Goal: Use online tool/utility: Utilize a website feature to perform a specific function

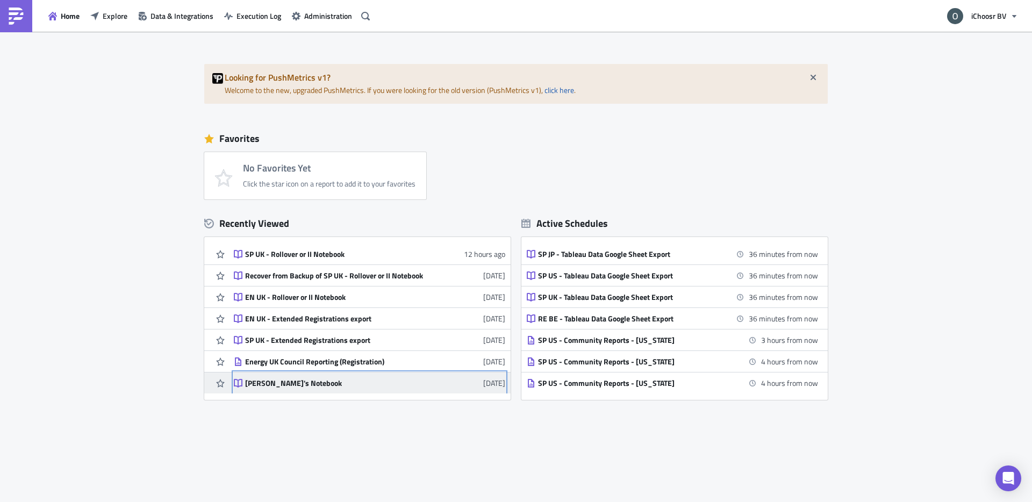
click at [317, 385] on div "[PERSON_NAME]'s Notebook" at bounding box center [339, 384] width 188 height 10
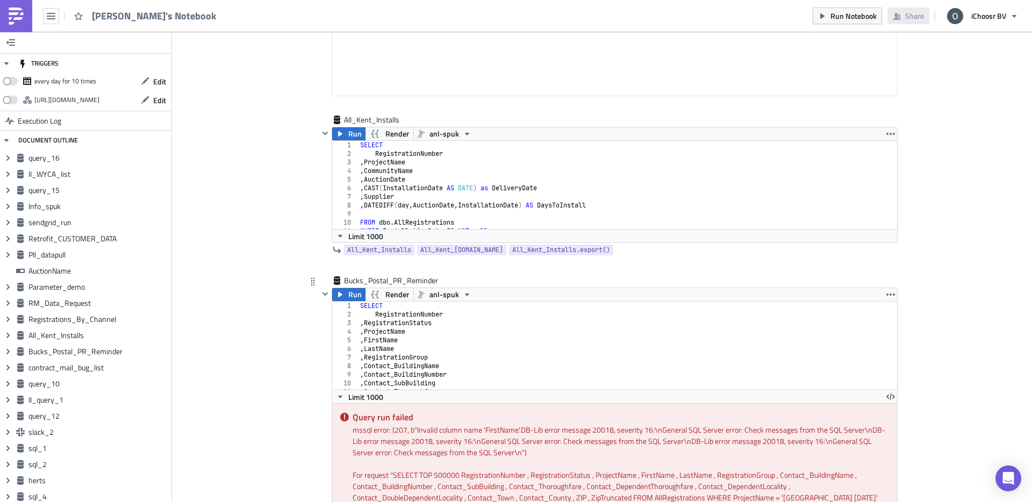
click at [415, 379] on div "SELECT RegistrationNumber , RegistrationStatus , ProjectName , FirstName , Last…" at bounding box center [634, 354] width 552 height 105
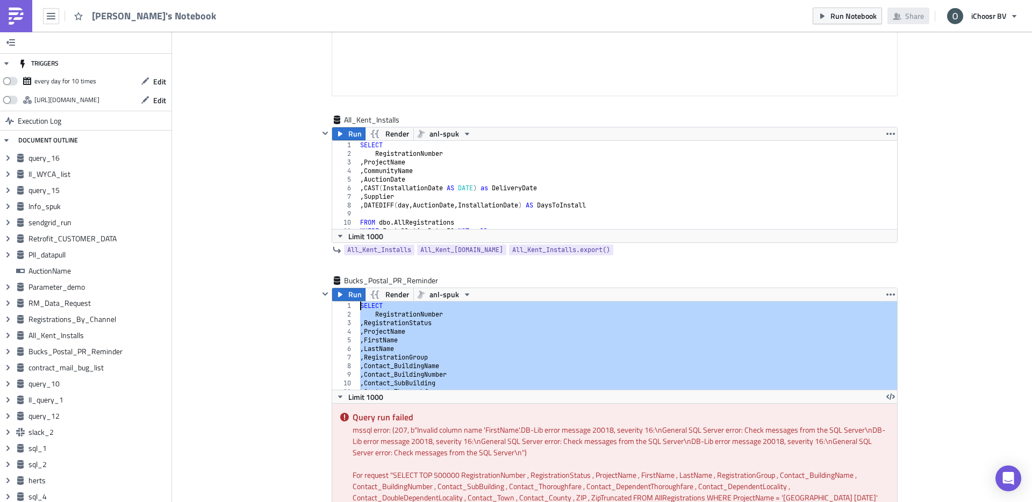
drag, startPoint x: 575, startPoint y: 384, endPoint x: 235, endPoint y: 247, distance: 366.7
type textarea "SELECT RegistrationNumber"
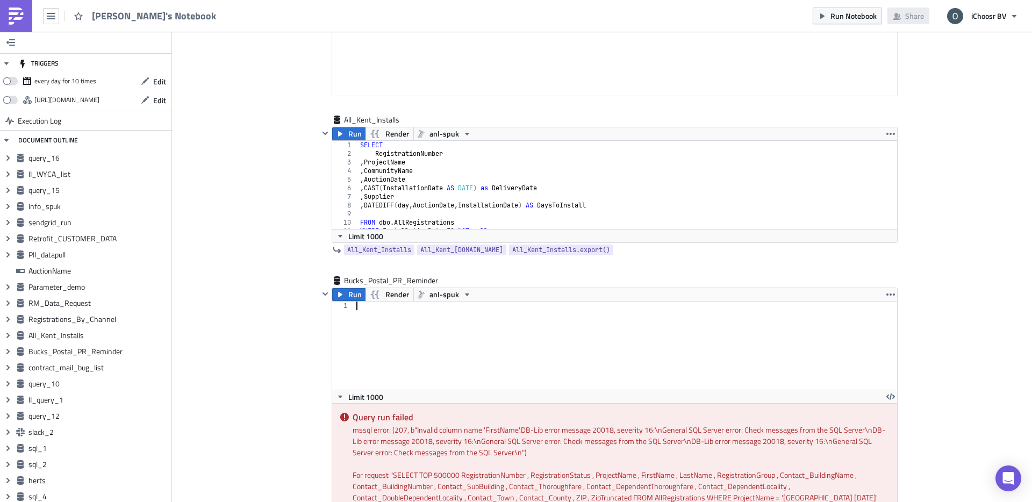
paste textarea "AND (Delivery_DeliveryOutcome_StorageCapacity = 0 or Delivery_DeliveryOutcome_S…"
type textarea "AND (Delivery_DeliveryOutcome_StorageCapacity = 0 or Delivery_DeliveryOutcome_S…"
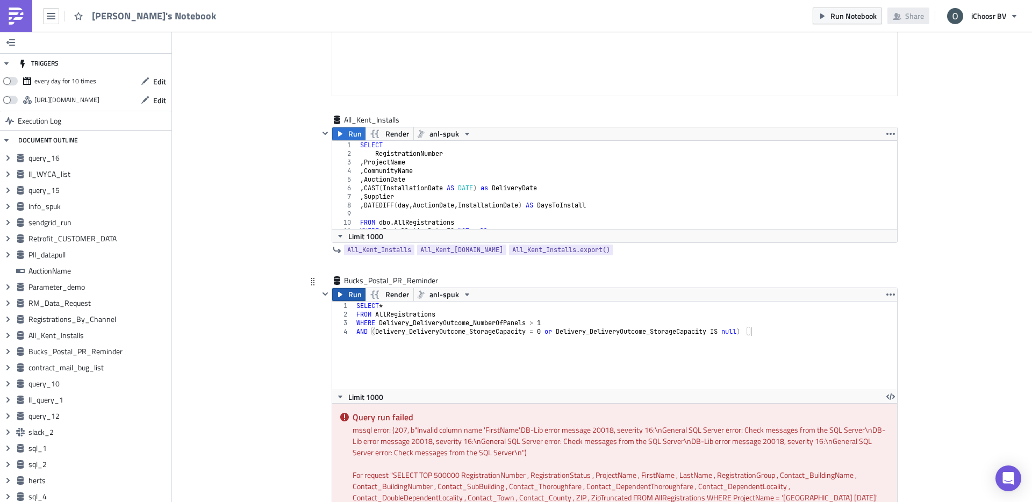
click at [358, 292] on span "Run" at bounding box center [354, 294] width 13 height 13
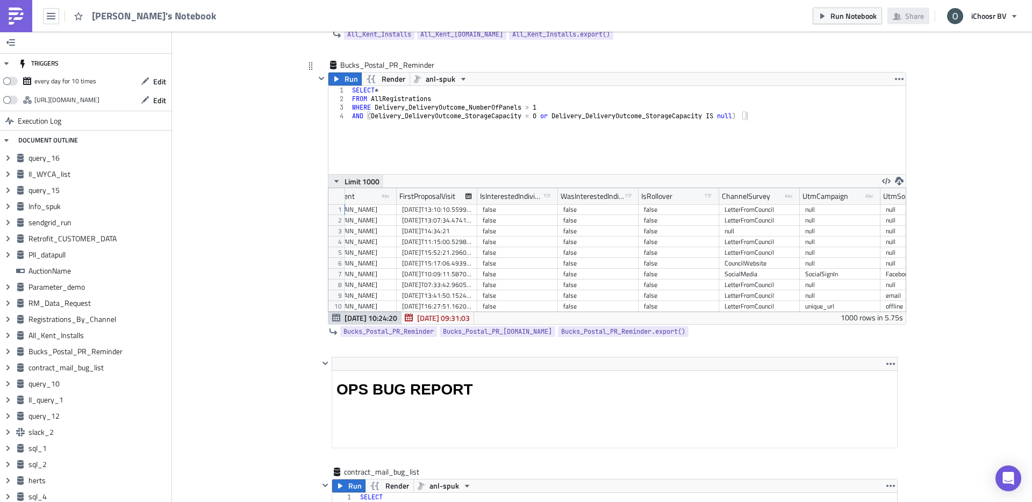
click at [358, 177] on span "Limit 1000" at bounding box center [362, 181] width 35 height 11
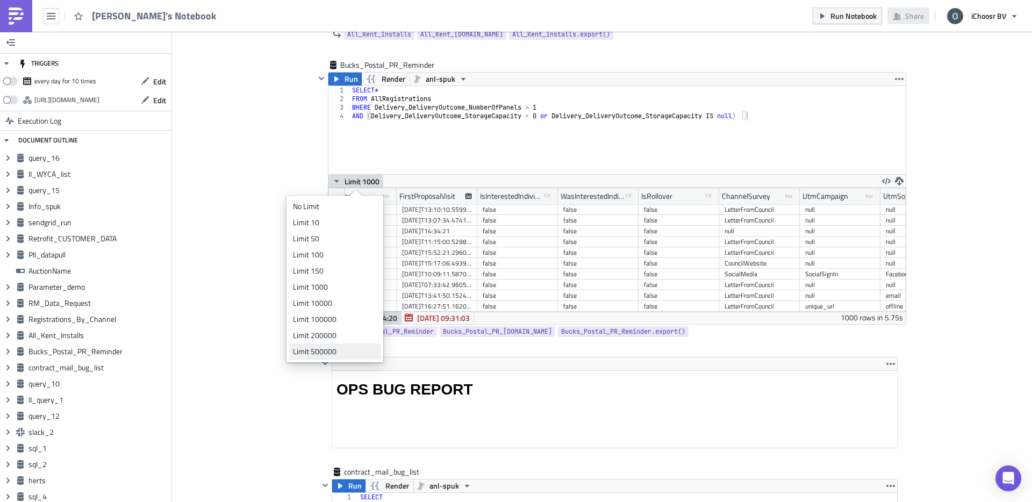
click at [310, 350] on div "Limit 500000" at bounding box center [333, 351] width 80 height 11
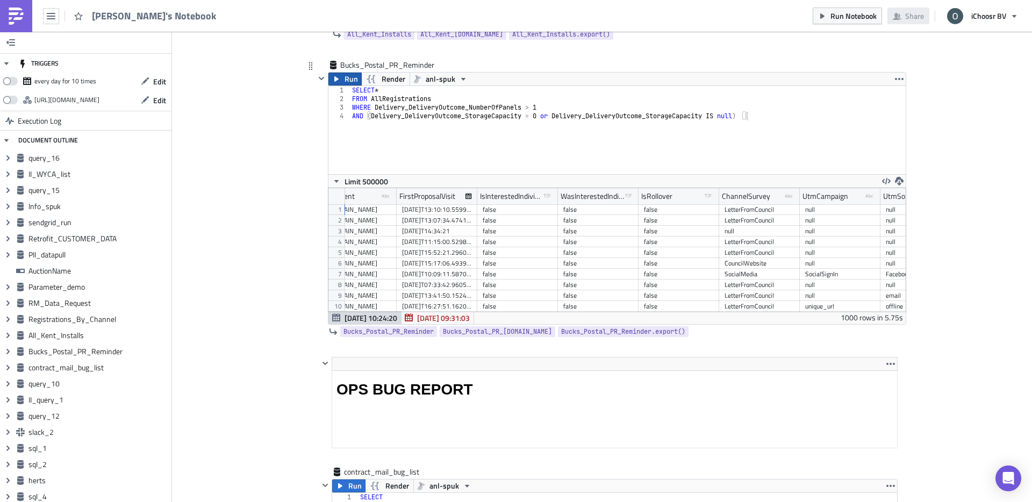
click at [346, 77] on span "Run" at bounding box center [351, 79] width 13 height 13
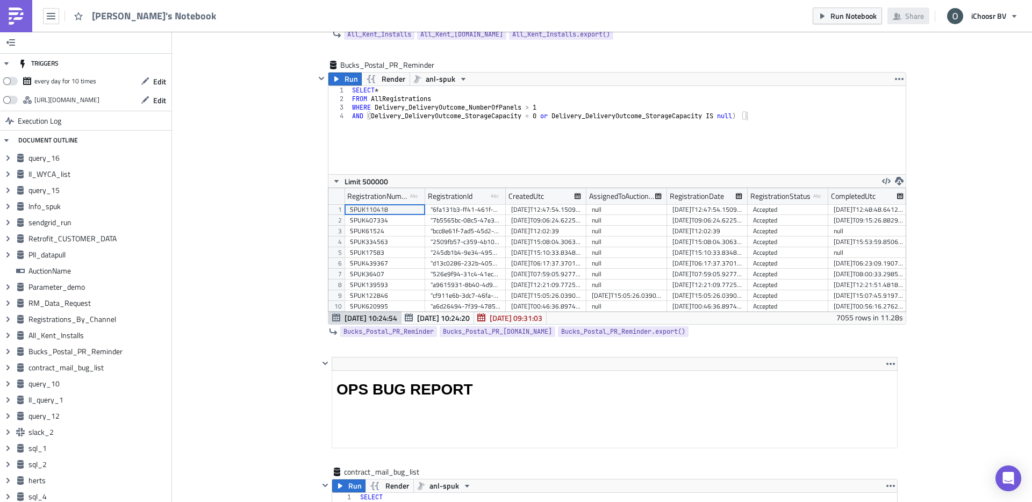
scroll to position [53641, 53199]
click at [902, 182] on icon "button" at bounding box center [899, 181] width 9 height 9
click at [904, 144] on div "CSV" at bounding box center [941, 139] width 84 height 11
